Goal: Information Seeking & Learning: Learn about a topic

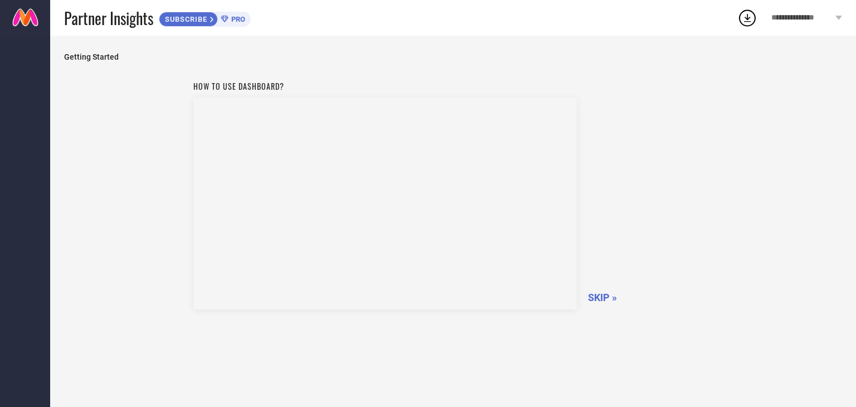
click at [212, 21] on icon at bounding box center [212, 19] width 4 height 7
click at [598, 297] on span "SKIP »" at bounding box center [602, 298] width 29 height 12
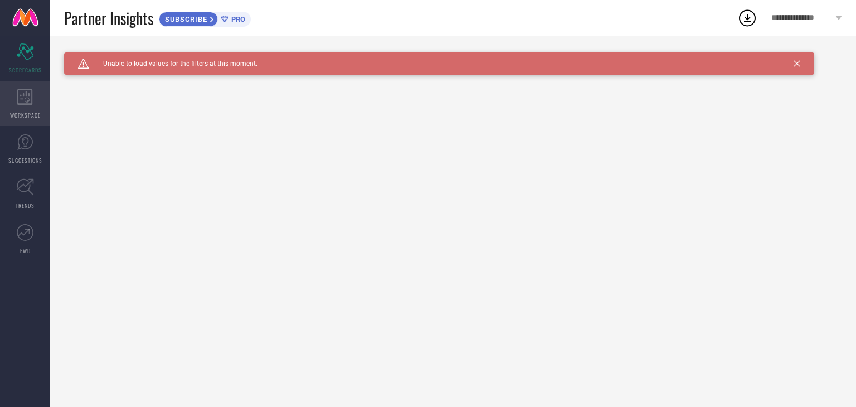
click at [18, 103] on icon at bounding box center [24, 97] width 15 height 17
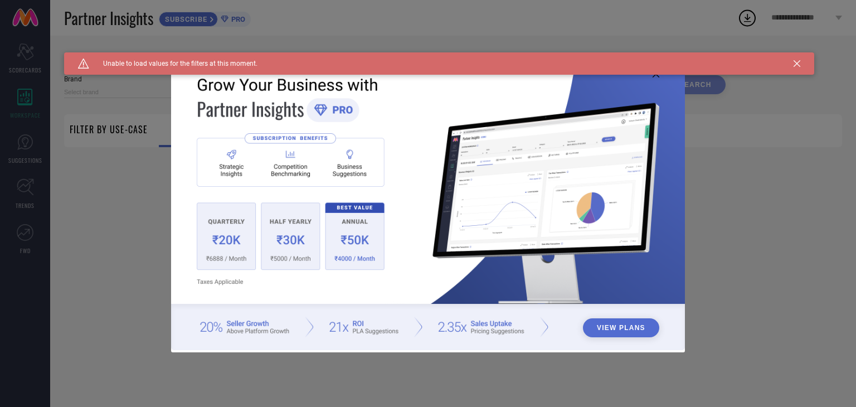
type input "1 STOP FASHION"
type input "All"
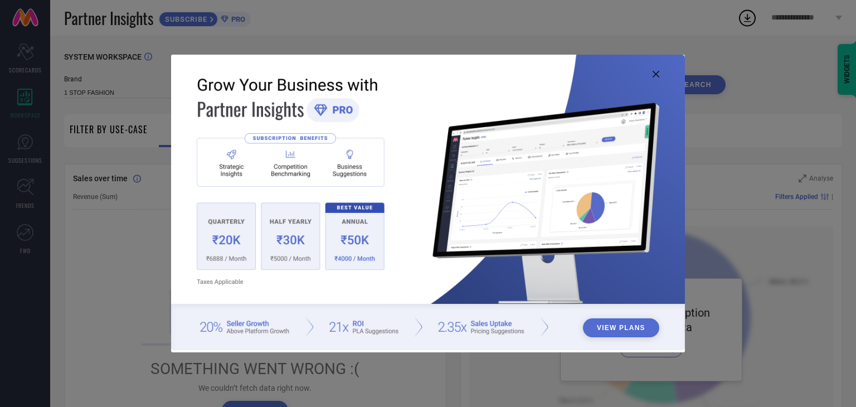
click at [656, 75] on icon at bounding box center [656, 74] width 7 height 7
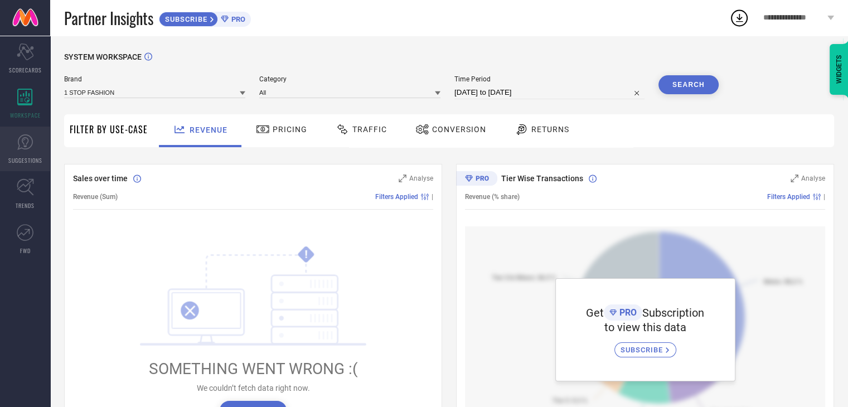
click at [20, 149] on icon at bounding box center [25, 142] width 17 height 17
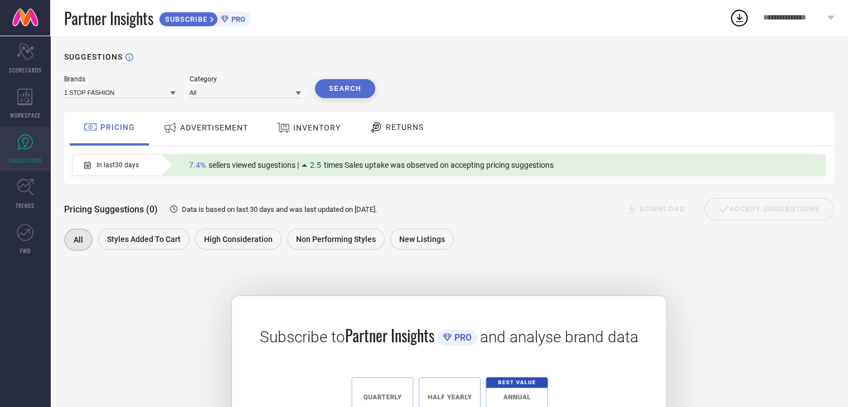
click at [215, 130] on span "ADVERTISEMENT" at bounding box center [214, 127] width 68 height 9
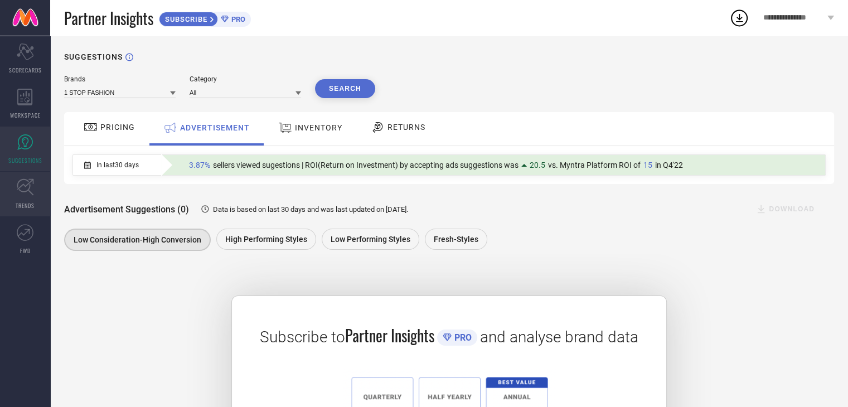
click at [16, 202] on span "TRENDS" at bounding box center [25, 205] width 19 height 8
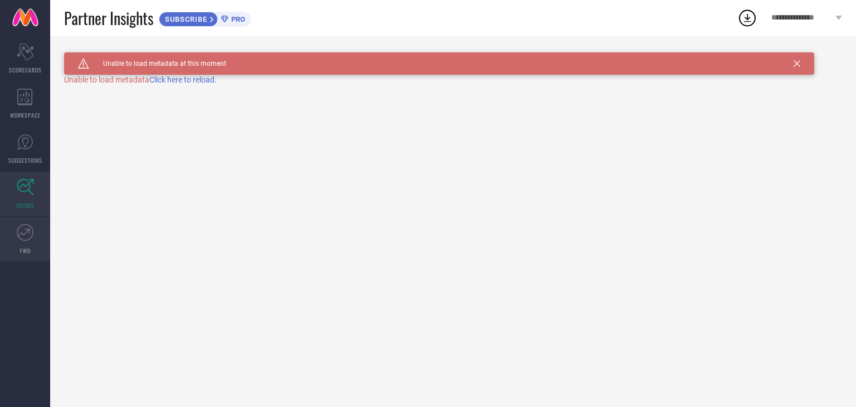
click at [21, 236] on icon at bounding box center [25, 232] width 17 height 17
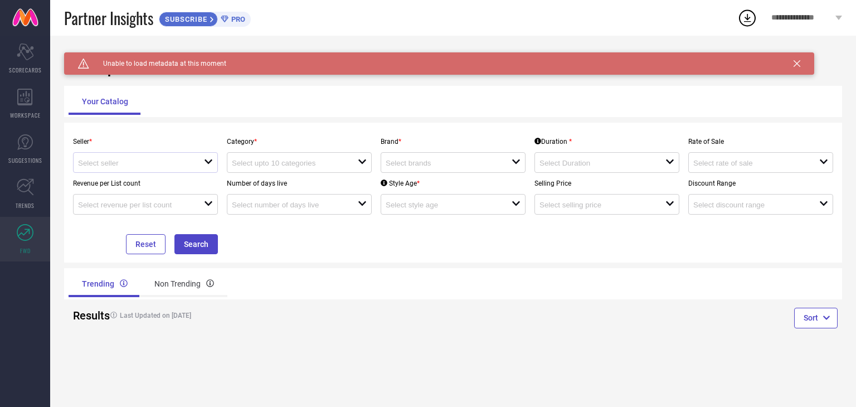
click at [190, 157] on div "open" at bounding box center [145, 162] width 145 height 21
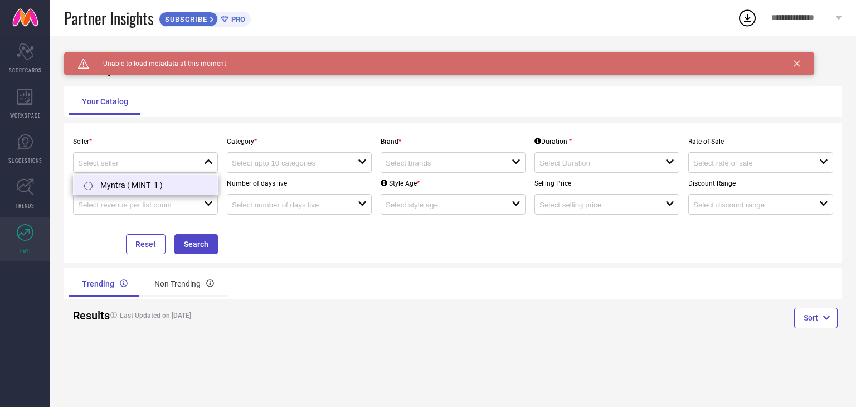
click at [170, 181] on li "Myntra ( MINT_1 )" at bounding box center [146, 185] width 144 height 20
type input "Myntra ( MINT_1 )"
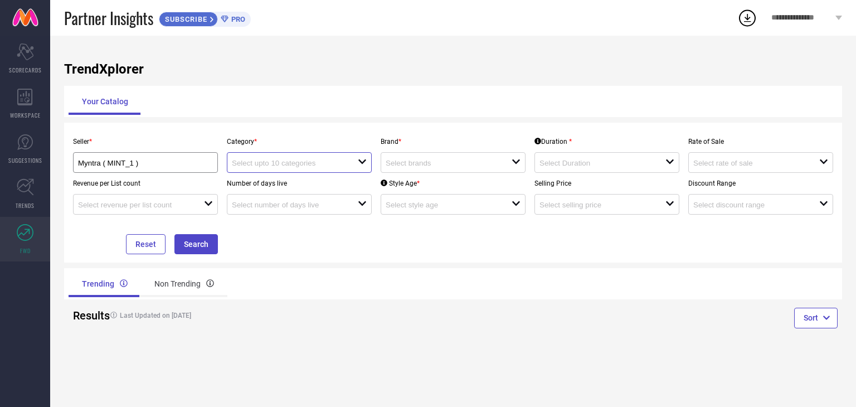
click at [302, 161] on input at bounding box center [288, 163] width 113 height 8
click at [413, 161] on input at bounding box center [442, 163] width 113 height 8
type input "w"
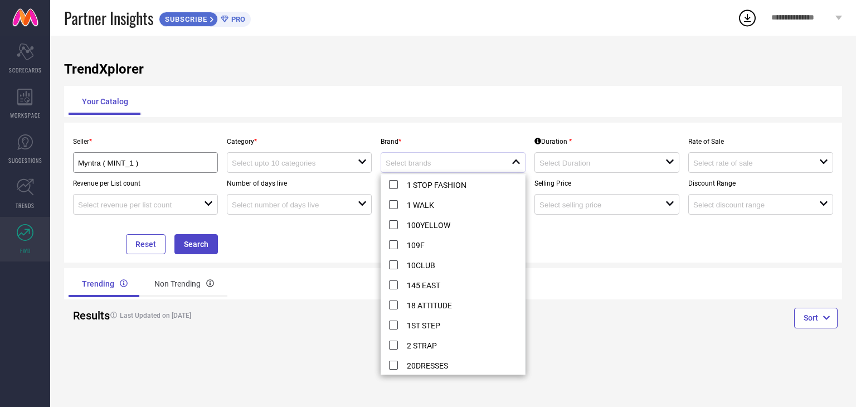
click at [443, 217] on li "100YELLOW" at bounding box center [453, 225] width 144 height 20
type input "100YELLOW"
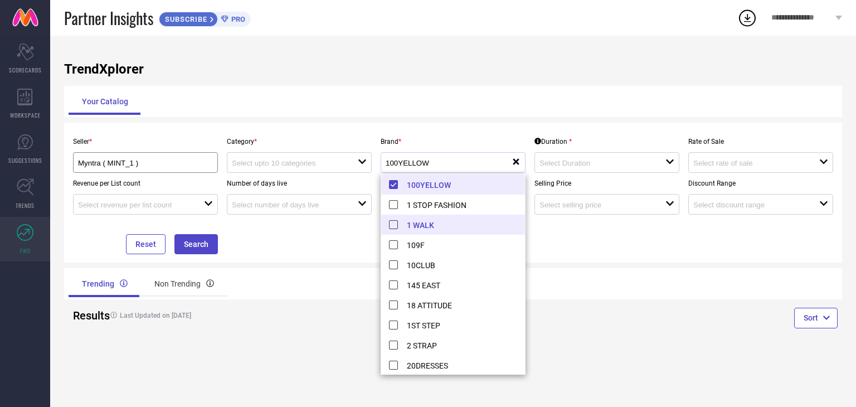
click at [394, 180] on li "100YELLOW" at bounding box center [453, 185] width 144 height 20
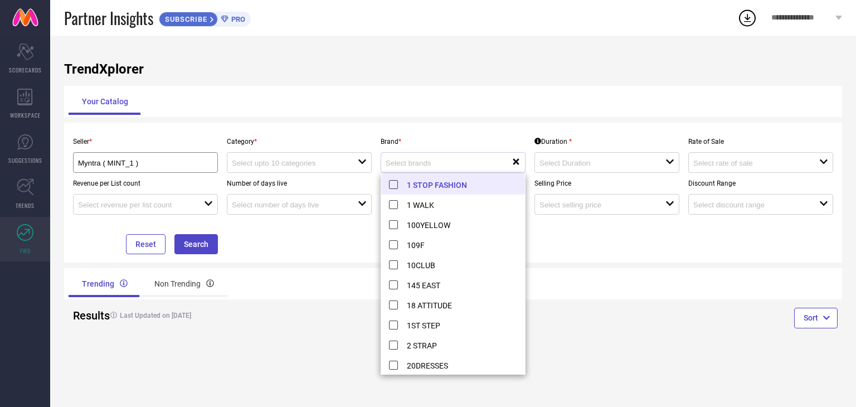
click at [327, 224] on div "Seller * Myntra ( MINT_1 ) Category * open Brand * reset Duration * open Rate o…" at bounding box center [453, 192] width 769 height 123
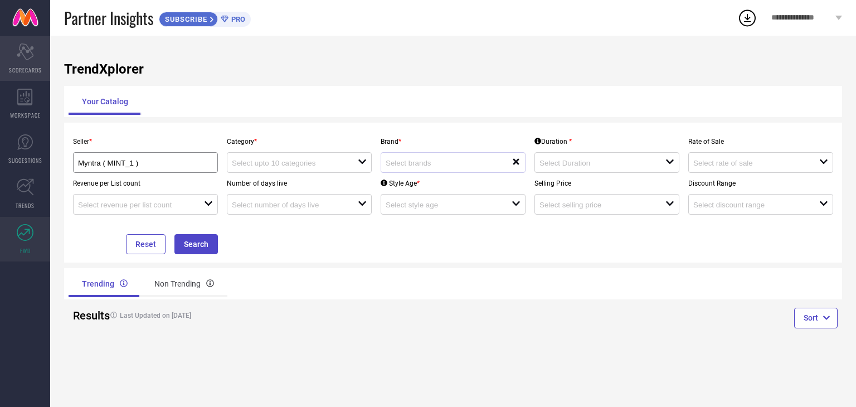
click at [22, 55] on icon "Scorecard" at bounding box center [25, 51] width 17 height 17
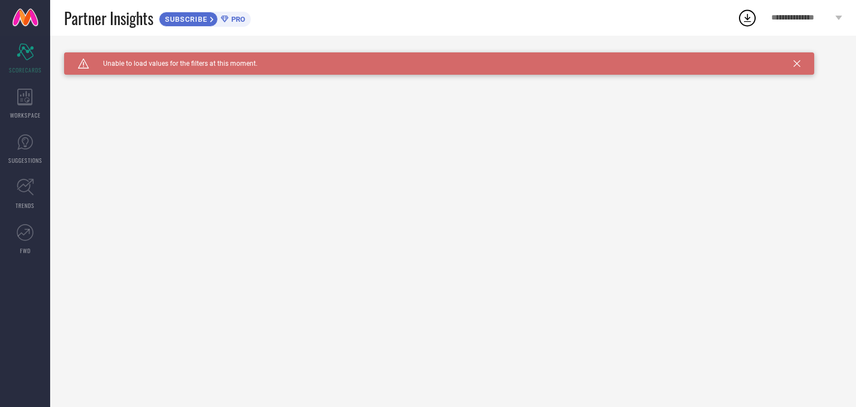
click at [27, 21] on link at bounding box center [25, 18] width 50 height 36
click at [825, 16] on span "**********" at bounding box center [802, 17] width 61 height 9
click at [797, 60] on icon at bounding box center [797, 63] width 7 height 7
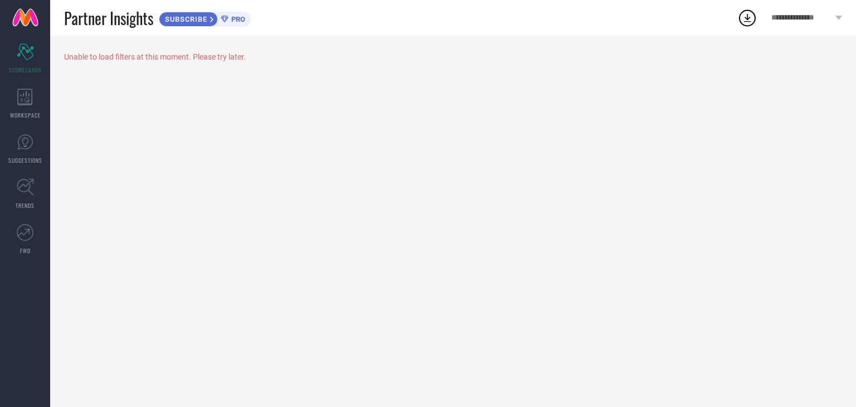
click at [810, 9] on div "**********" at bounding box center [807, 18] width 99 height 36
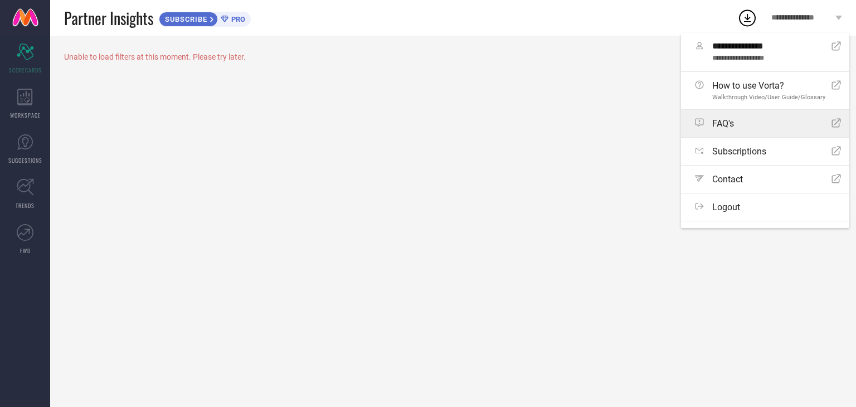
click at [753, 125] on div "FAQ's Open Icon" at bounding box center [768, 123] width 146 height 11
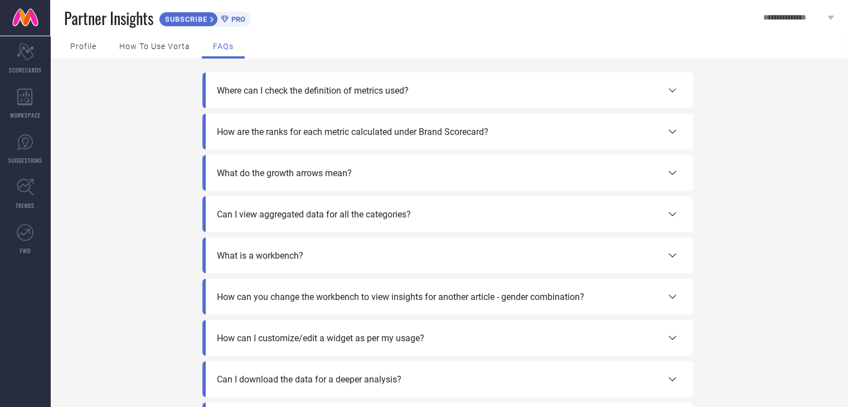
click at [370, 167] on div "What do the growth arrows mean?" at bounding box center [448, 172] width 462 height 13
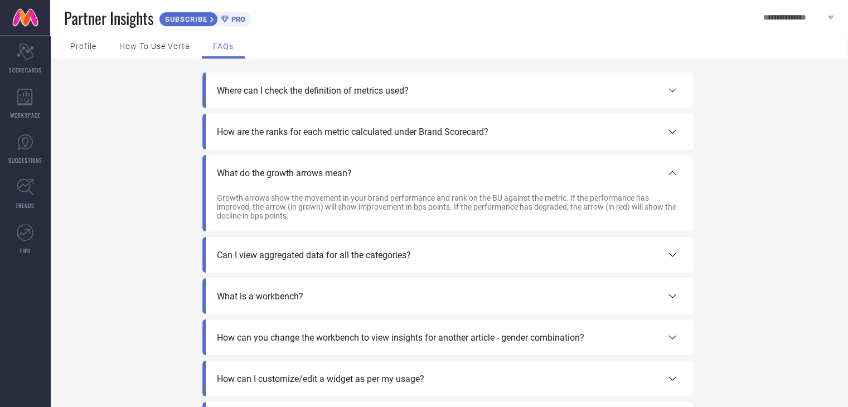
click at [370, 167] on div "What do the growth arrows mean?" at bounding box center [448, 172] width 462 height 13
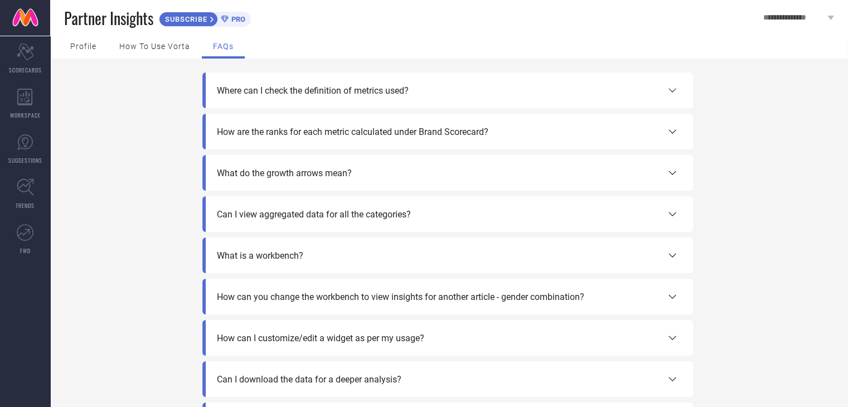
click at [163, 46] on span "How to use Vorta" at bounding box center [154, 46] width 71 height 9
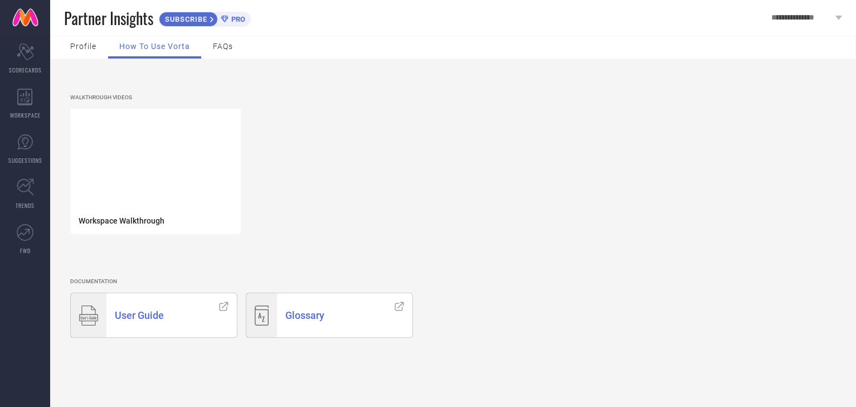
click at [90, 43] on span "Profile" at bounding box center [83, 46] width 26 height 9
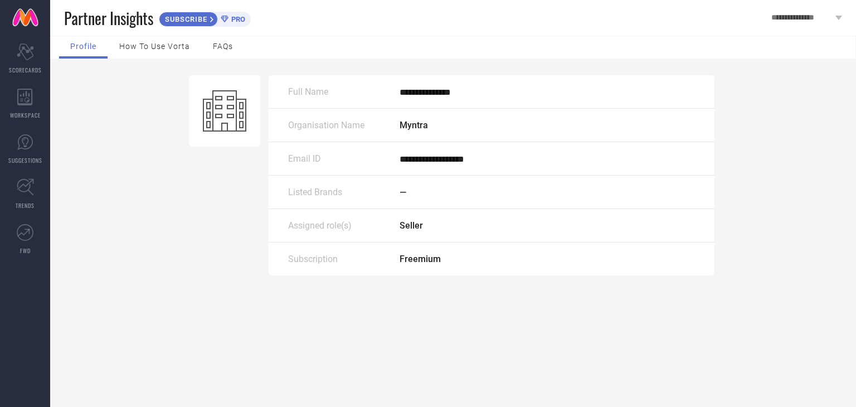
click at [411, 195] on div "—" at bounding box center [548, 192] width 296 height 11
click at [30, 103] on icon at bounding box center [25, 97] width 16 height 17
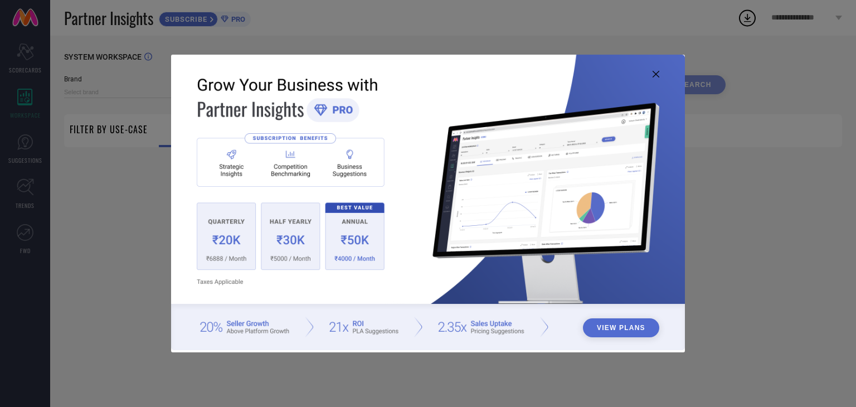
click at [625, 328] on button "View Plans" at bounding box center [621, 327] width 76 height 19
type input "1 STOP FASHION"
type input "All"
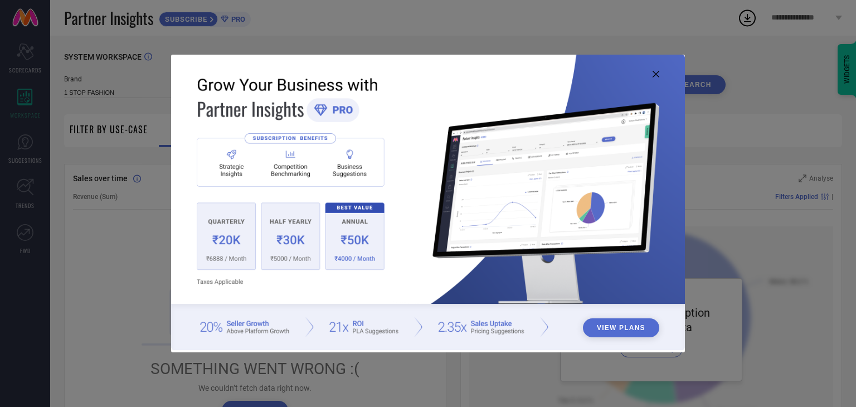
click at [660, 73] on img at bounding box center [428, 203] width 514 height 296
click at [653, 73] on icon at bounding box center [656, 74] width 7 height 7
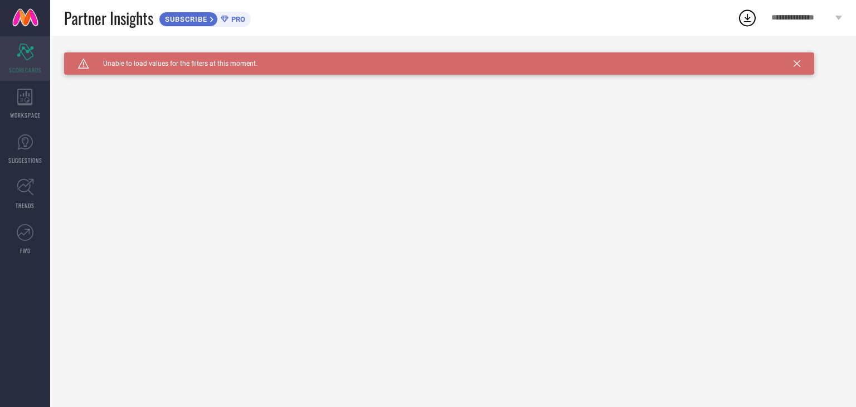
click at [27, 50] on icon at bounding box center [25, 51] width 17 height 17
click at [19, 101] on icon at bounding box center [25, 97] width 16 height 17
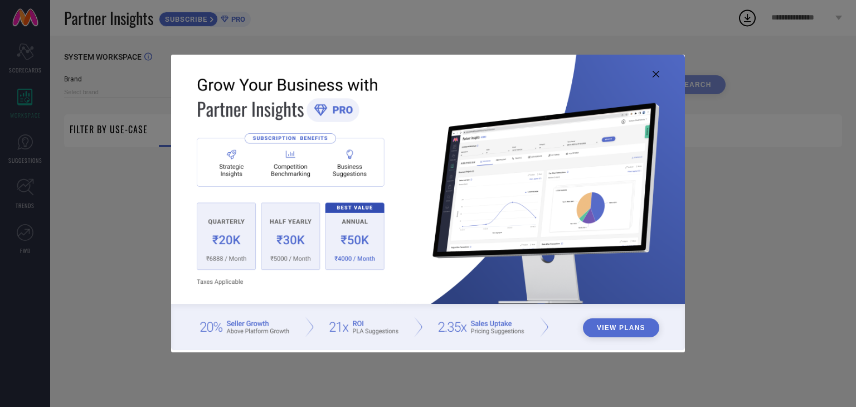
type input "1 STOP FASHION"
type input "All"
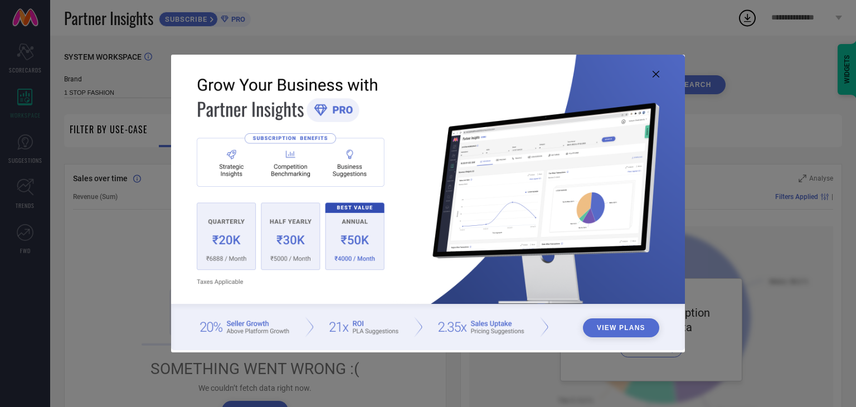
click at [656, 72] on icon at bounding box center [656, 74] width 7 height 7
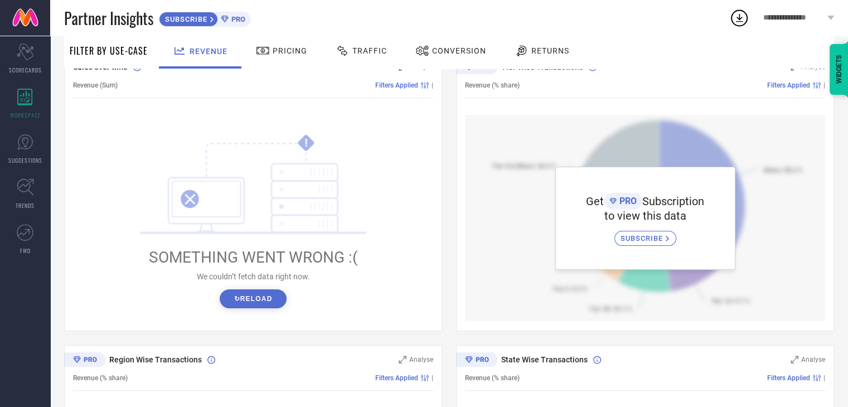
scroll to position [110, 0]
click at [254, 299] on button "↻ Reload" at bounding box center [253, 300] width 66 height 19
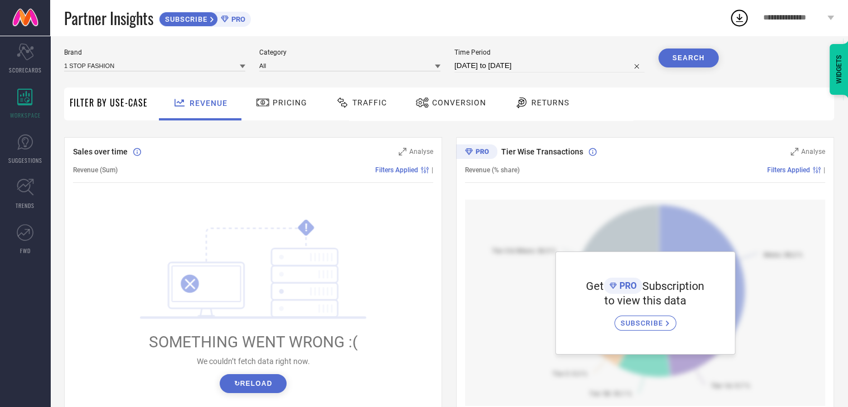
scroll to position [0, 0]
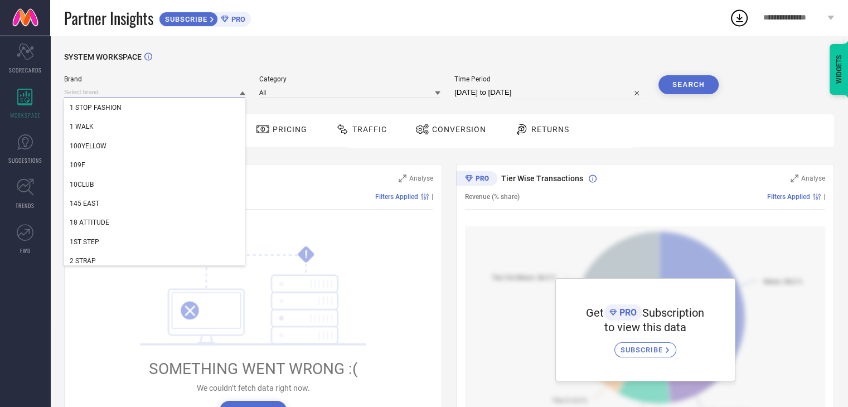
click at [229, 93] on input at bounding box center [154, 92] width 181 height 12
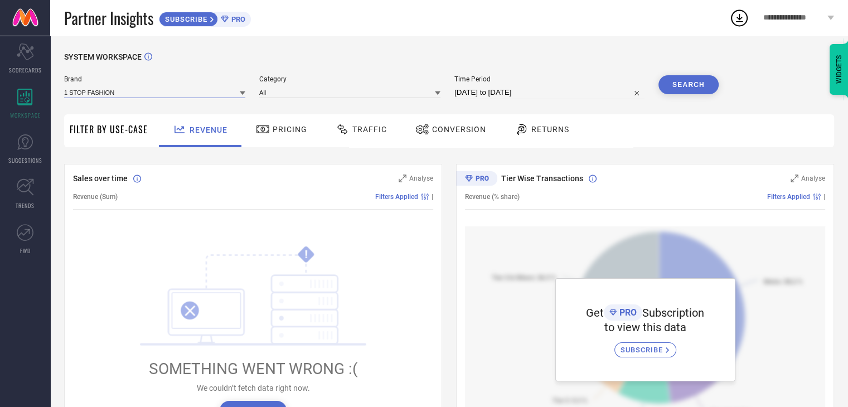
click at [238, 91] on input at bounding box center [154, 92] width 181 height 12
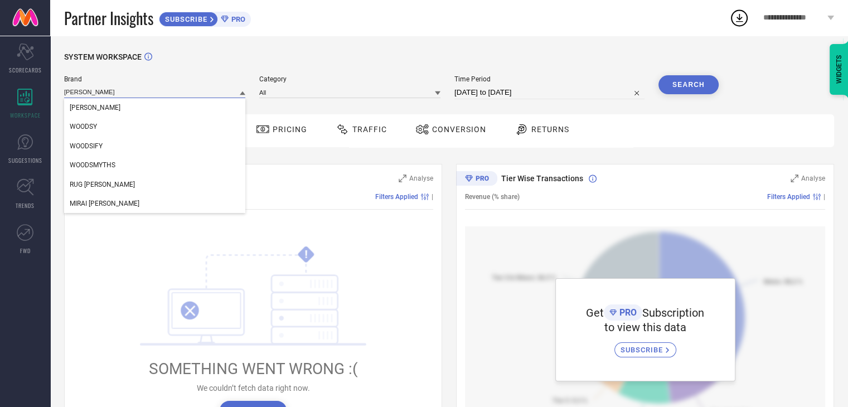
type input "woods"
click at [246, 52] on div "SYSTEM WORKSPACE" at bounding box center [449, 63] width 770 height 23
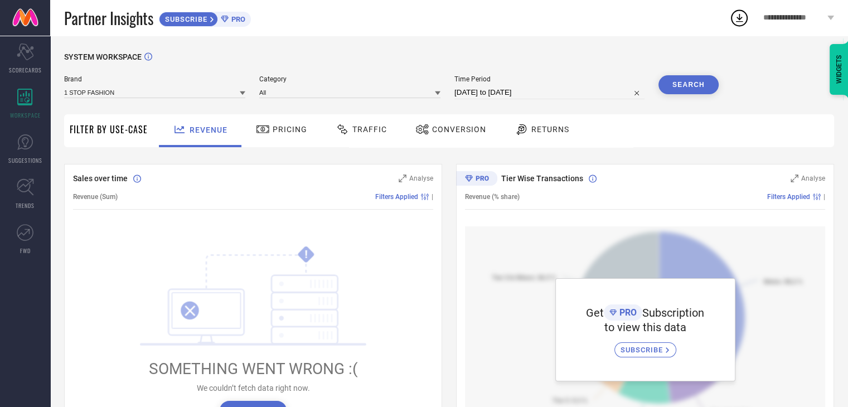
click at [765, 14] on span "**********" at bounding box center [793, 17] width 61 height 9
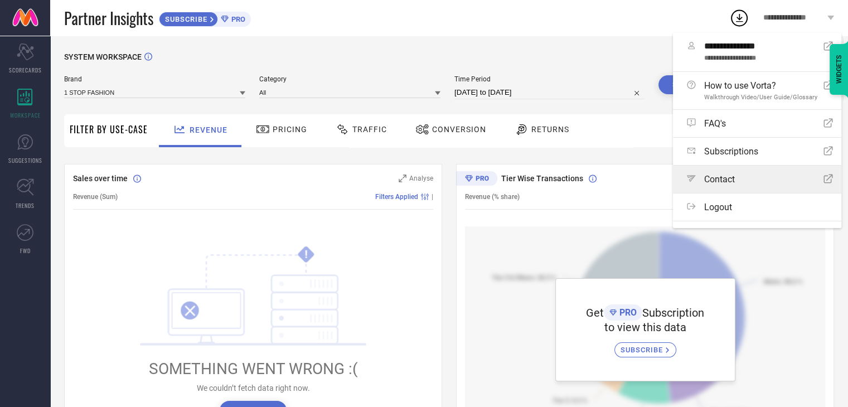
click at [744, 177] on div "Path Contact Open Icon" at bounding box center [760, 179] width 146 height 11
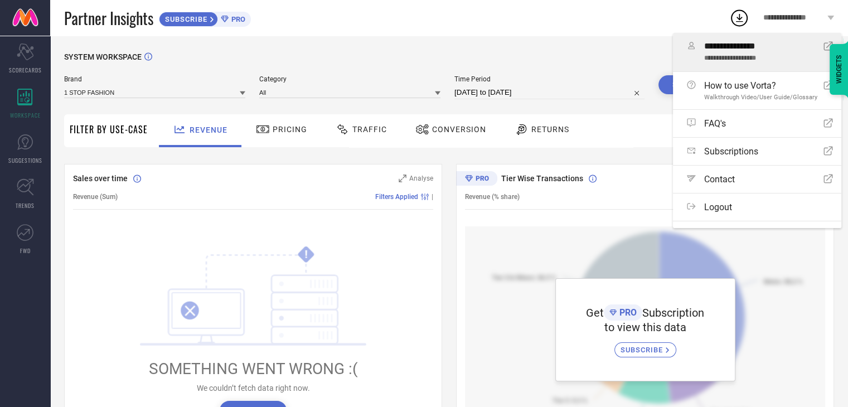
click at [723, 45] on span "**********" at bounding box center [759, 46] width 111 height 11
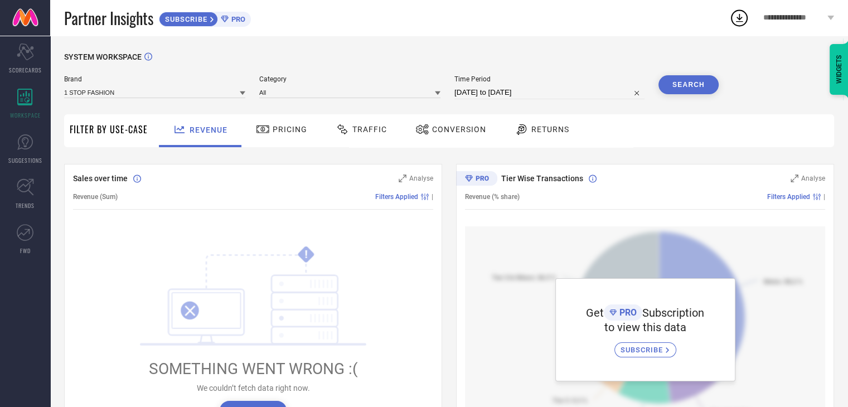
click at [417, 48] on div "SYSTEM WORKSPACE Brand 1 STOP FASHION Category All Time Period 10-07-2025 to 09…" at bounding box center [449, 394] width 798 height 717
click at [31, 20] on link at bounding box center [25, 18] width 50 height 36
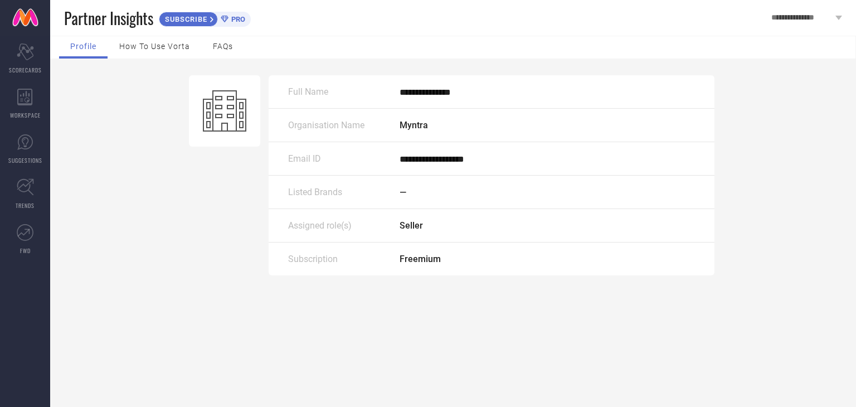
click at [409, 199] on div "Listed Brands —" at bounding box center [492, 192] width 446 height 33
click at [817, 10] on div "**********" at bounding box center [807, 18] width 99 height 36
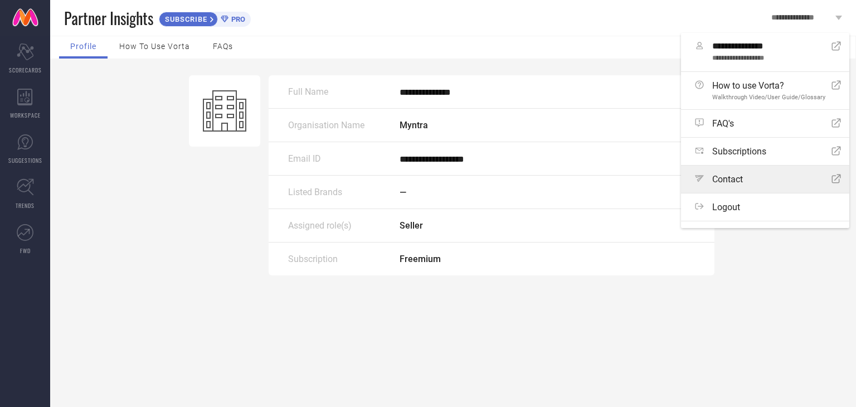
click at [726, 182] on span "Contact" at bounding box center [728, 179] width 31 height 11
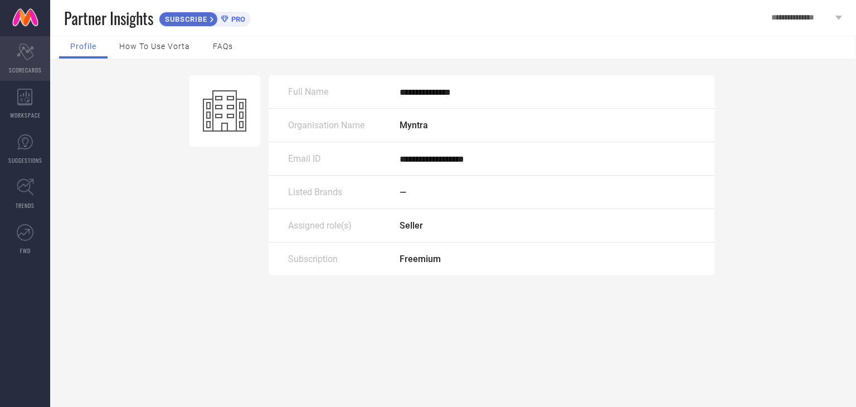
click at [20, 55] on icon "Scorecard" at bounding box center [25, 51] width 17 height 17
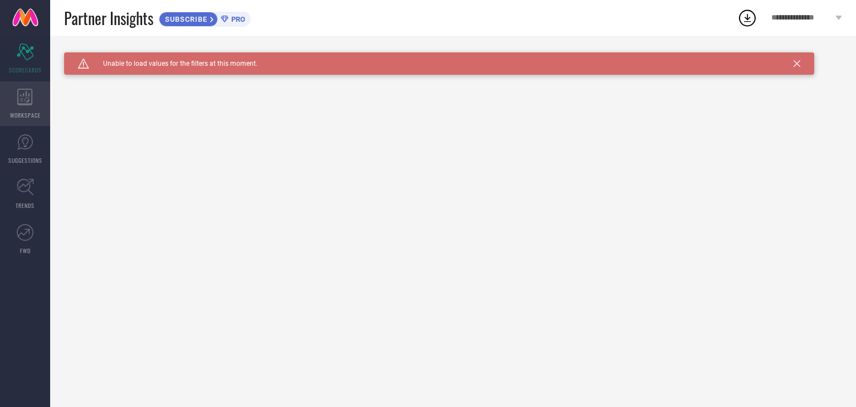
click at [22, 91] on icon at bounding box center [25, 97] width 16 height 17
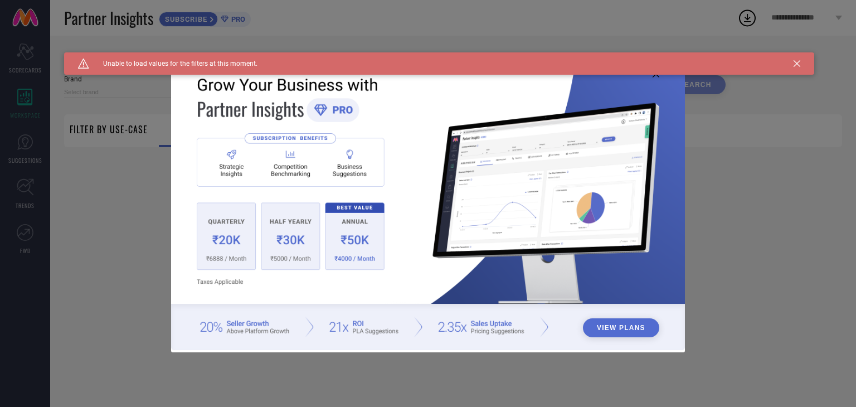
type input "1 STOP FASHION"
type input "All"
click at [78, 249] on div "View Plans" at bounding box center [428, 203] width 856 height 407
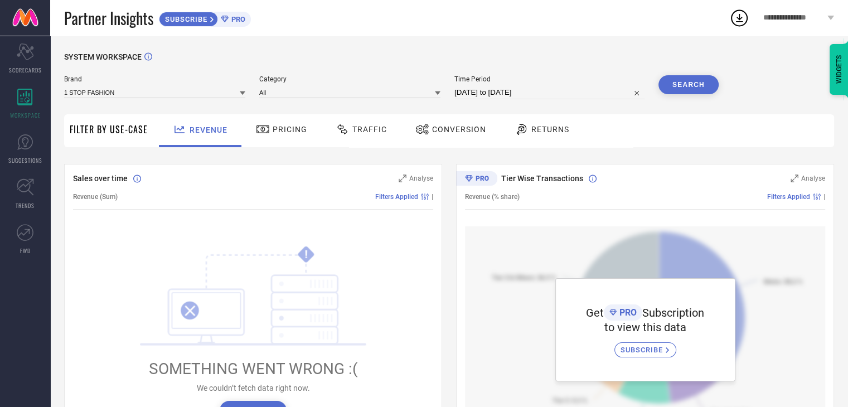
click at [838, 69] on div "WIDGETS" at bounding box center [839, 69] width 19 height 51
click at [667, 68] on div "SYSTEM WORKSPACE" at bounding box center [449, 63] width 770 height 23
click at [244, 91] on icon at bounding box center [243, 93] width 6 height 6
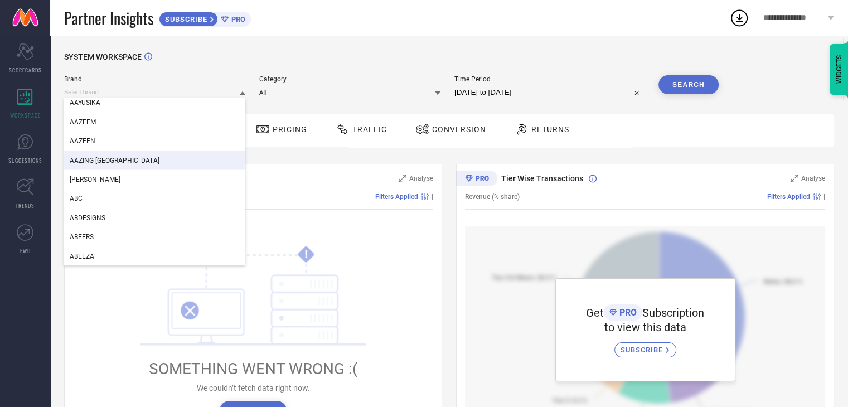
scroll to position [2411, 0]
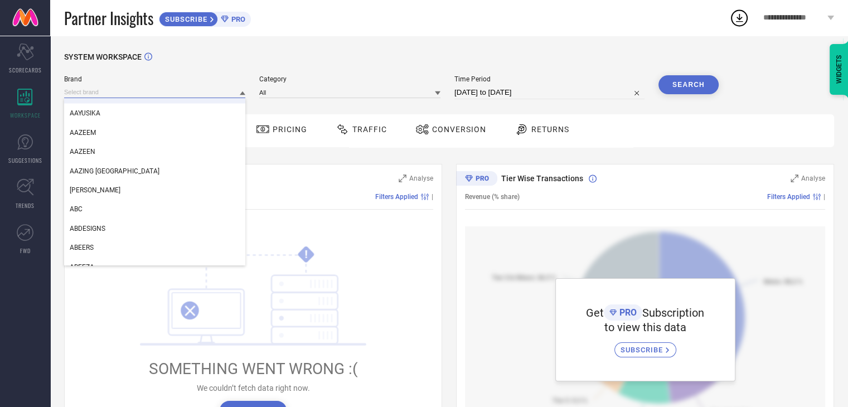
click at [96, 95] on input at bounding box center [154, 92] width 181 height 12
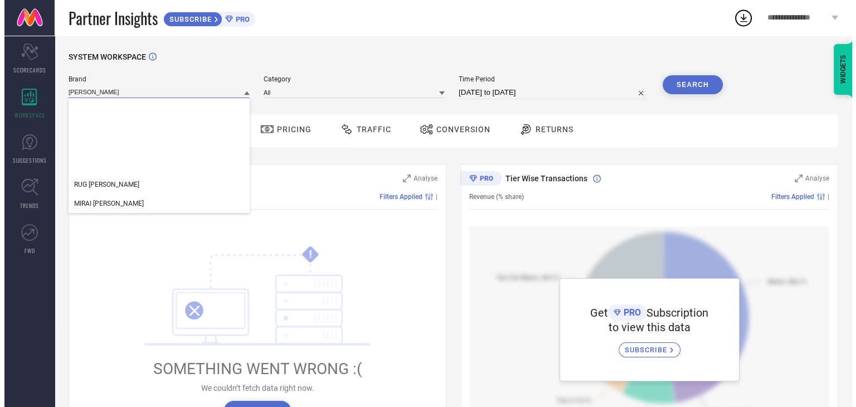
scroll to position [0, 0]
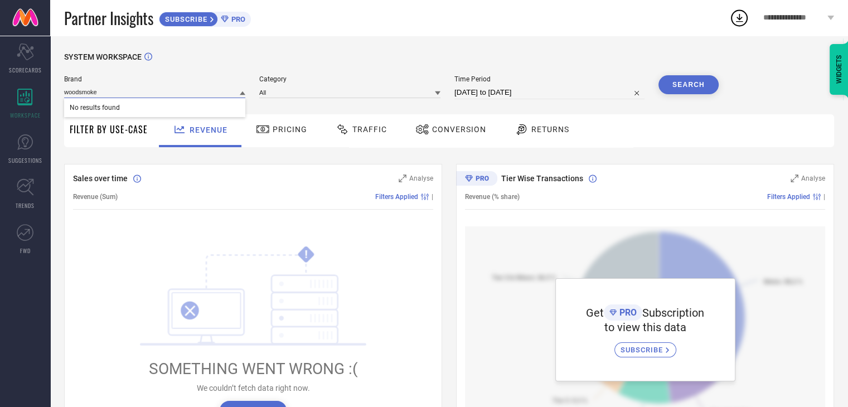
type input "woodsmokes"
click at [112, 90] on input "woodsmokes" at bounding box center [154, 92] width 181 height 12
click at [112, 90] on input at bounding box center [154, 92] width 181 height 12
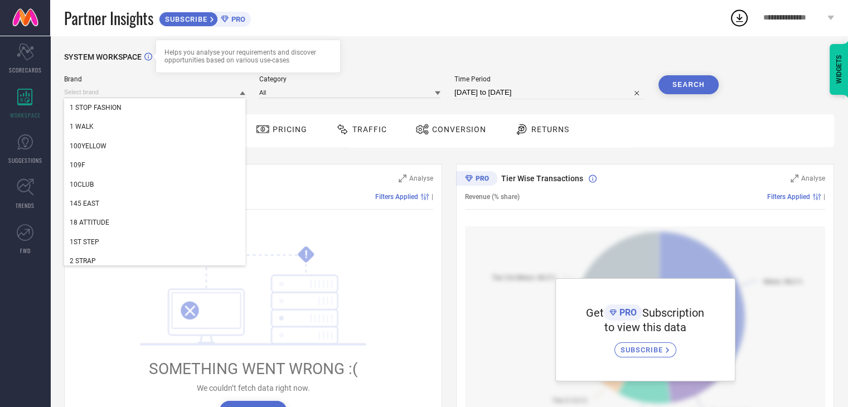
click at [148, 53] on icon at bounding box center [148, 57] width 8 height 8
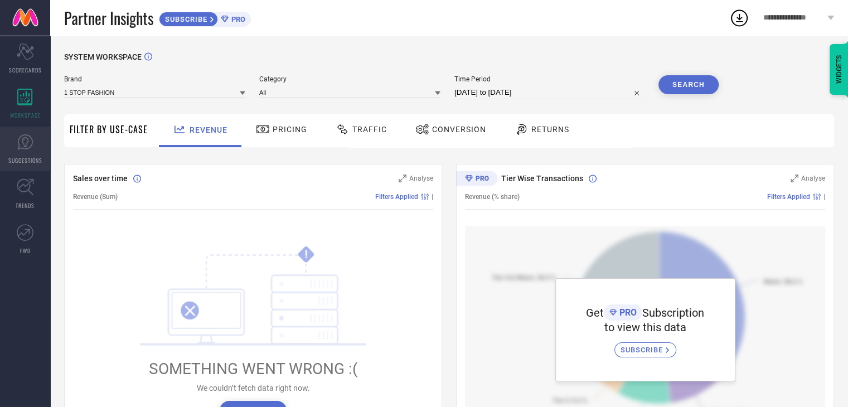
click at [18, 155] on link "SUGGESTIONS" at bounding box center [25, 149] width 50 height 45
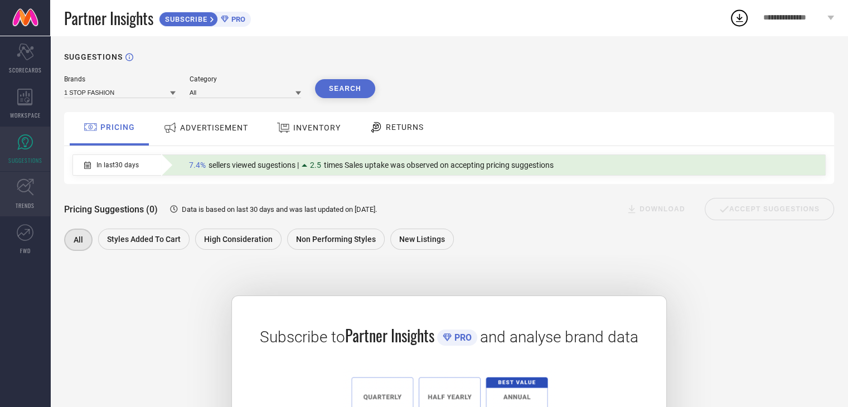
click at [17, 192] on icon at bounding box center [25, 186] width 17 height 17
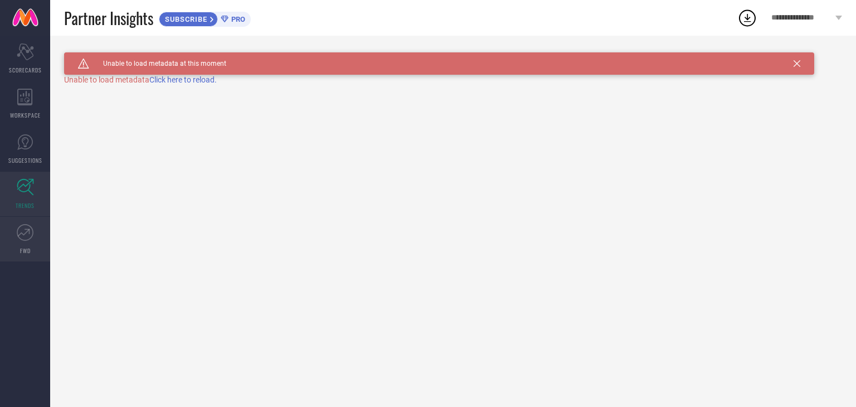
click at [21, 238] on icon at bounding box center [25, 232] width 17 height 17
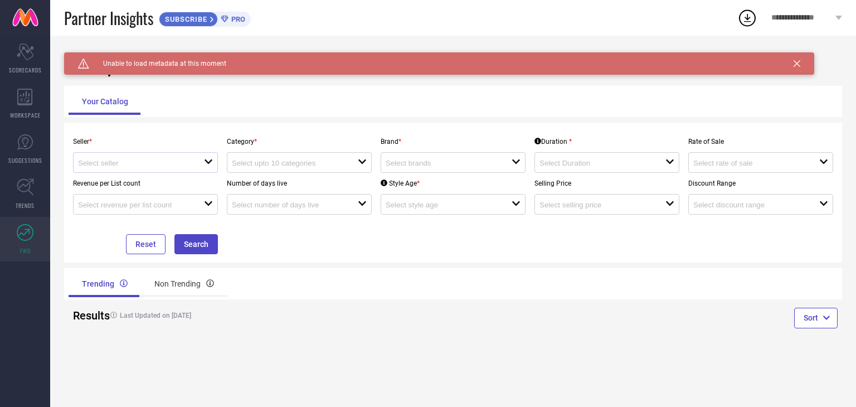
click at [170, 169] on div "open" at bounding box center [145, 162] width 145 height 21
click at [170, 169] on div "close" at bounding box center [145, 162] width 145 height 21
click at [795, 62] on icon at bounding box center [797, 63] width 7 height 7
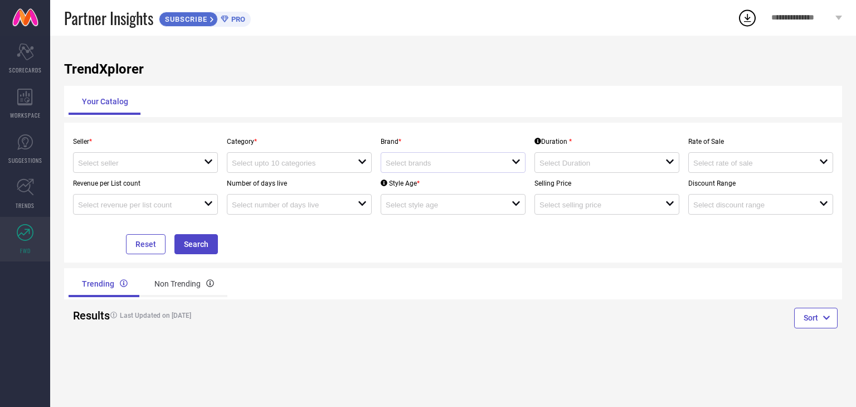
click at [510, 159] on div at bounding box center [449, 162] width 126 height 11
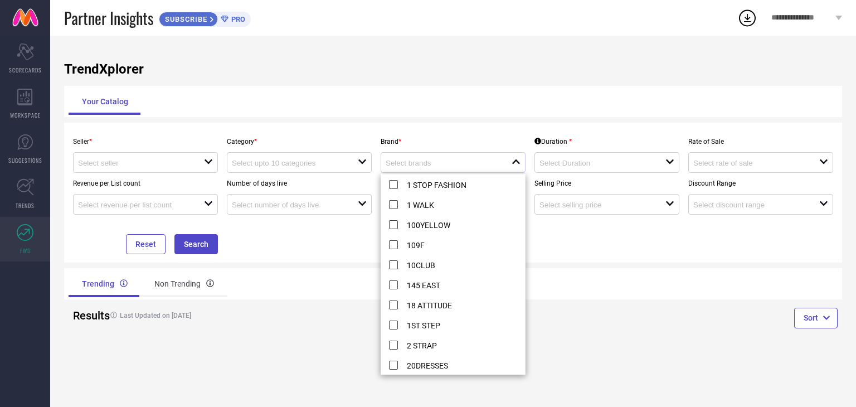
click at [510, 159] on div at bounding box center [449, 162] width 126 height 11
